Goal: Information Seeking & Learning: Learn about a topic

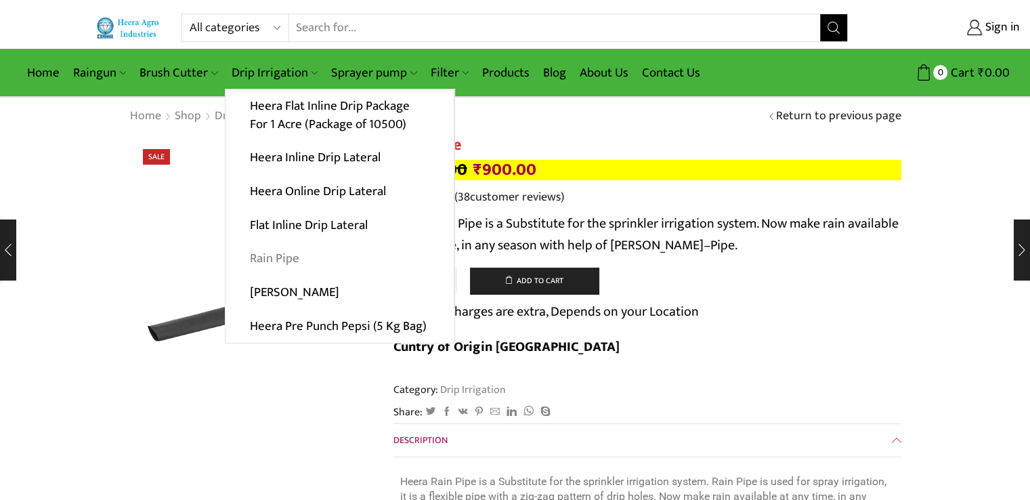
click at [272, 261] on link "Rain Pipe" at bounding box center [340, 259] width 228 height 34
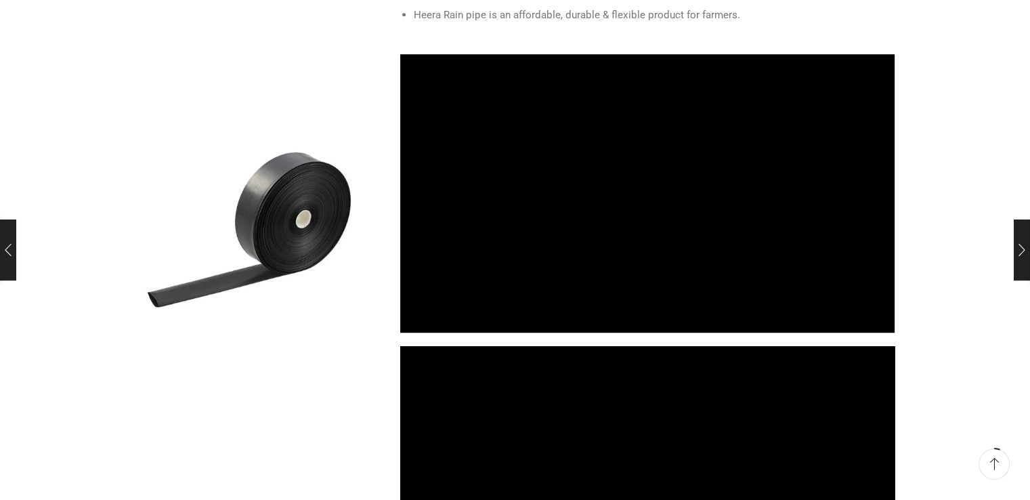
scroll to position [921, 0]
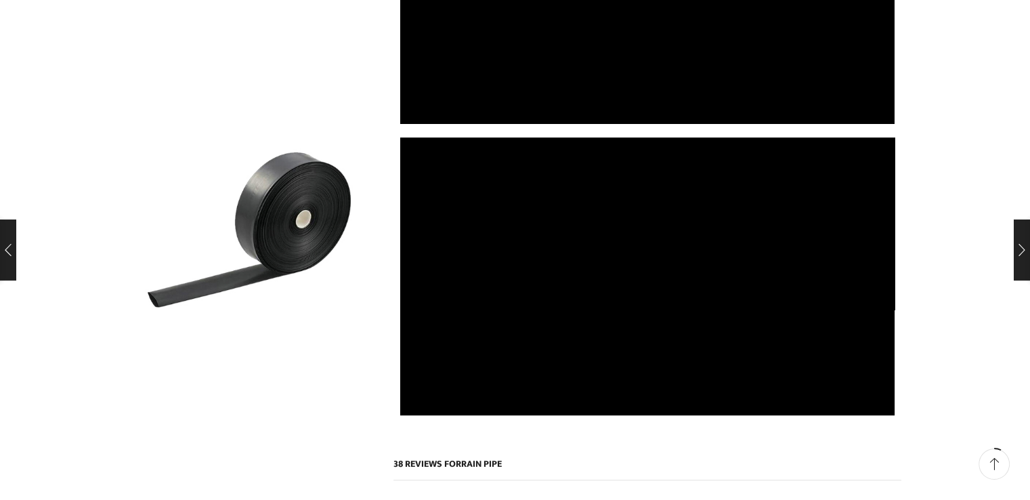
scroll to position [1165, 0]
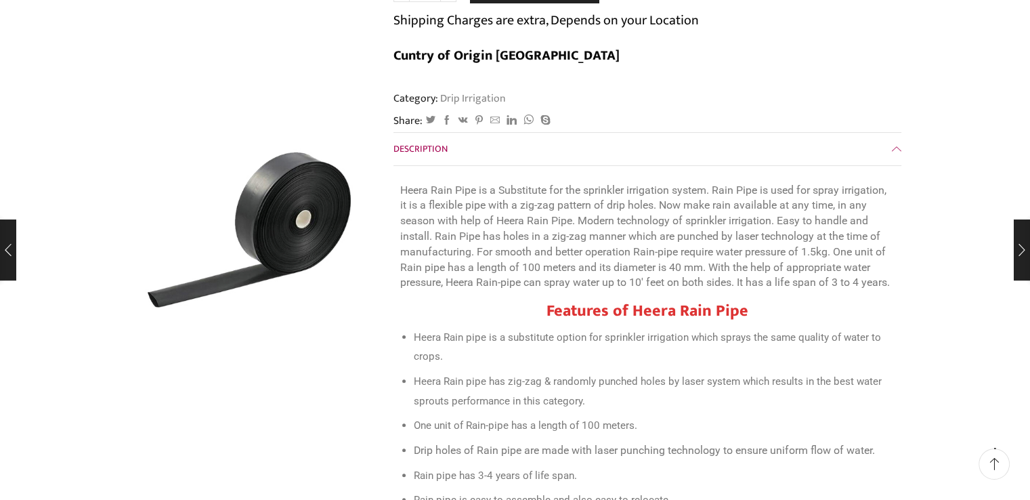
scroll to position [0, 0]
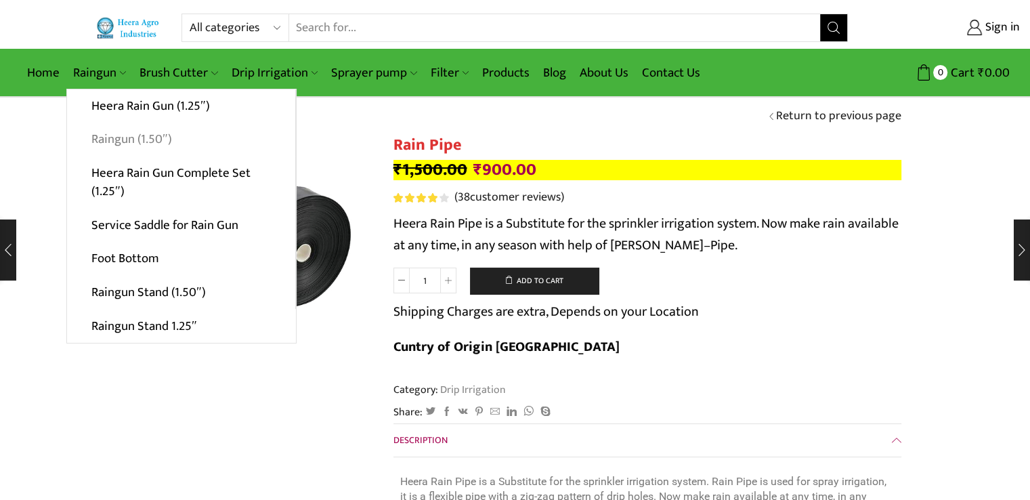
click at [109, 137] on link "Raingun (1.50″)" at bounding box center [181, 140] width 228 height 34
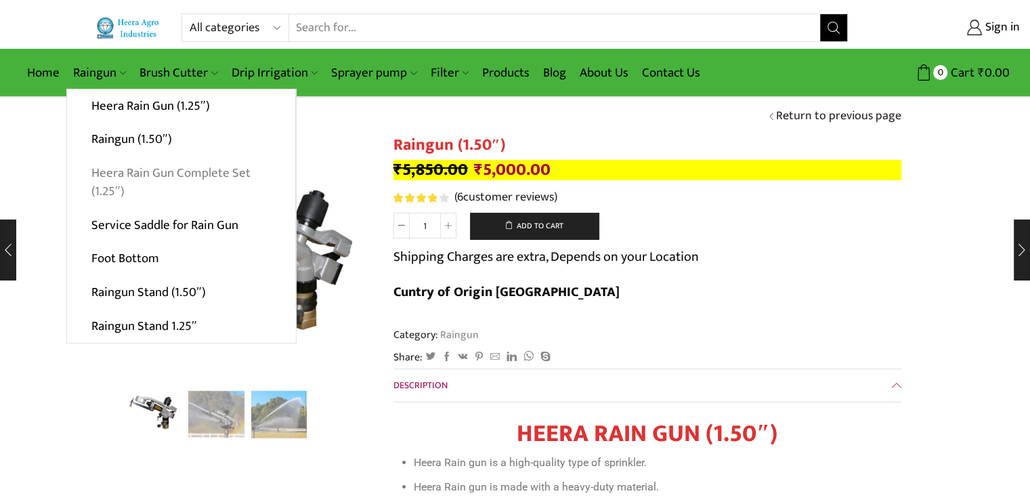
click at [149, 175] on link "Heera Rain Gun Complete Set (1.25″)" at bounding box center [181, 182] width 228 height 52
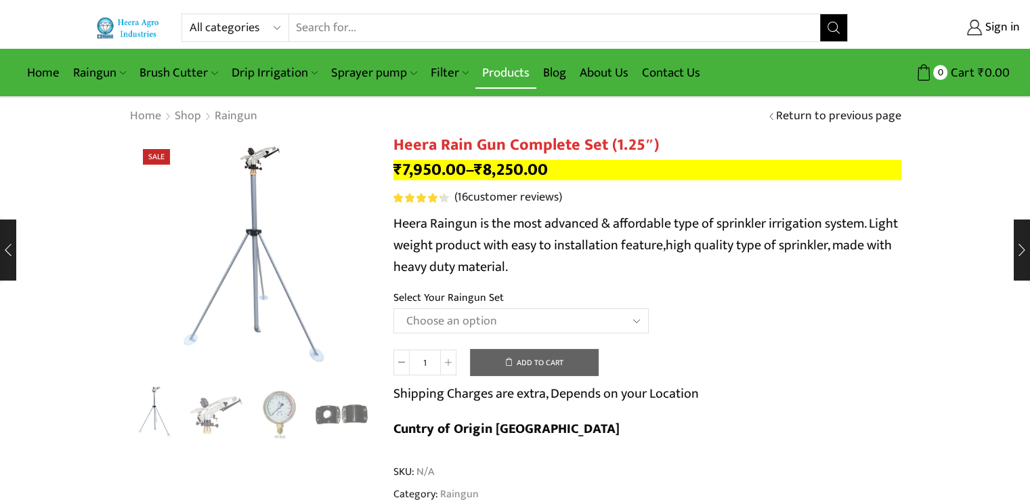
click at [502, 73] on link "Products" at bounding box center [505, 73] width 61 height 32
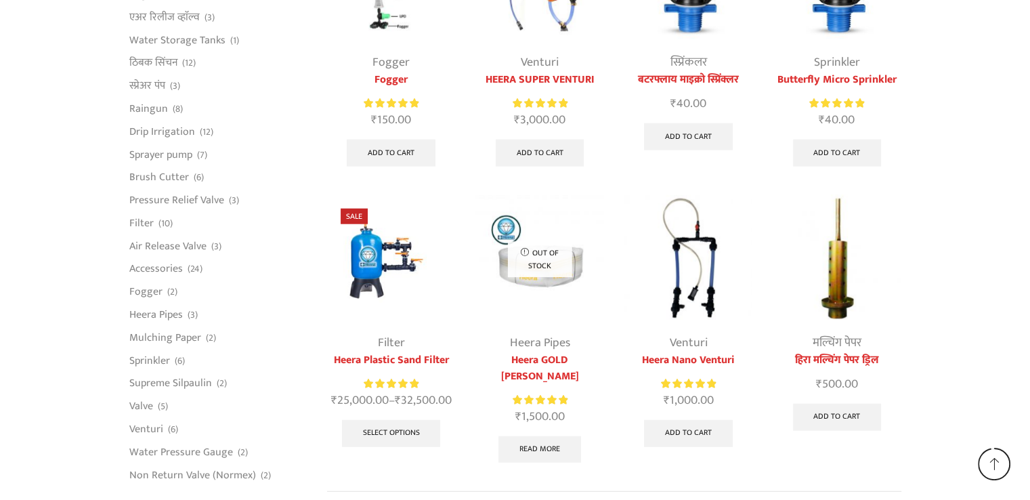
scroll to position [3359, 0]
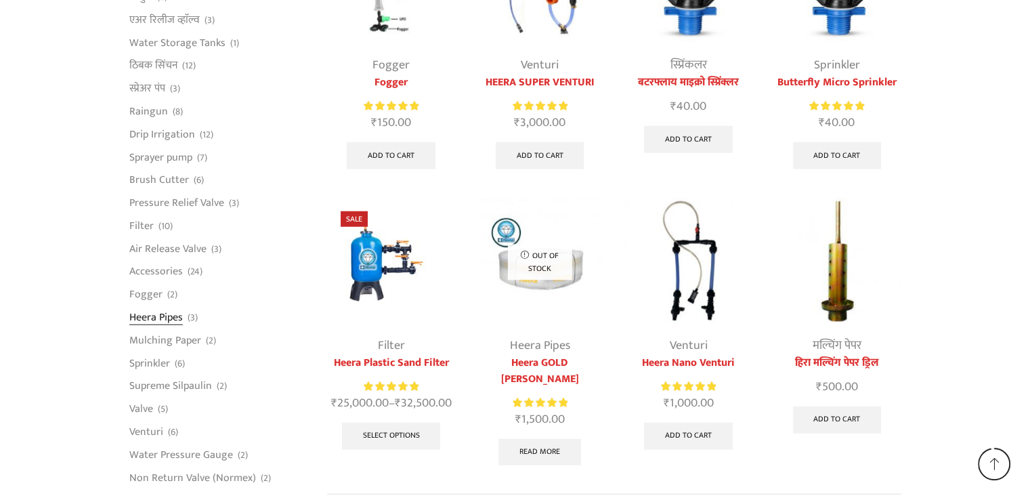
click at [161, 306] on link "Heera Pipes" at bounding box center [156, 317] width 54 height 23
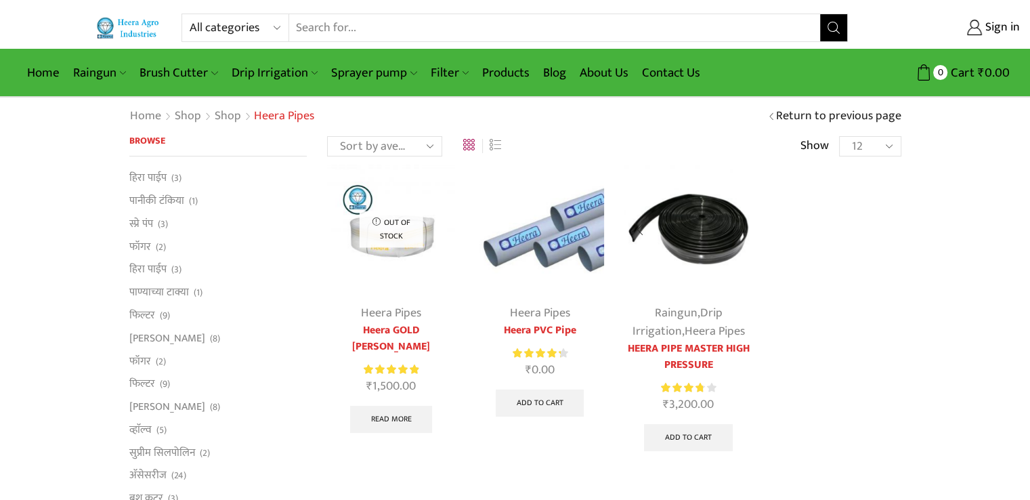
click at [688, 356] on link "HEERA PIPE MASTER HIGH PRESSURE" at bounding box center [688, 357] width 128 height 33
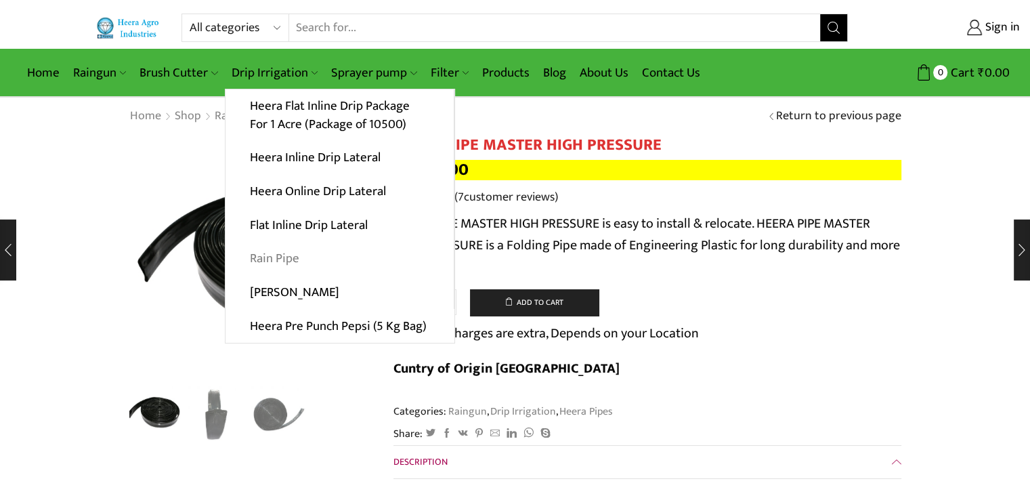
click at [282, 263] on link "Rain Pipe" at bounding box center [340, 259] width 228 height 34
